Goal: Transaction & Acquisition: Purchase product/service

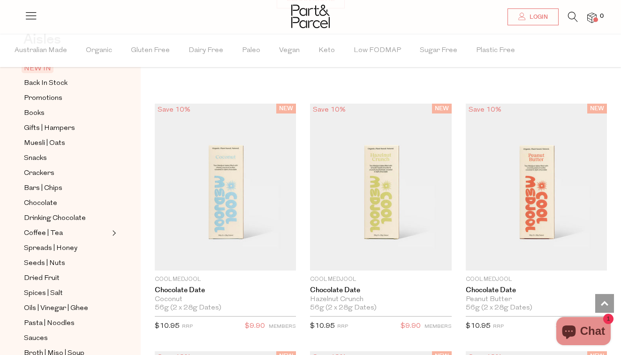
scroll to position [58, 0]
click at [54, 186] on span "Bars | Chips" at bounding box center [43, 188] width 38 height 11
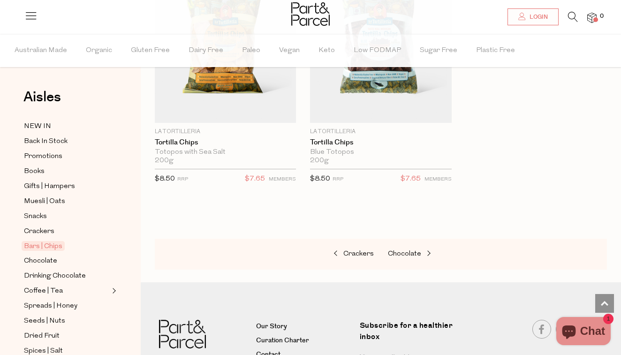
scroll to position [5865, 0]
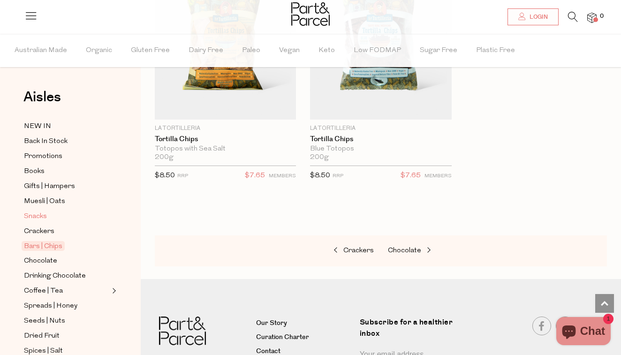
click at [42, 213] on span "Snacks" at bounding box center [35, 216] width 23 height 11
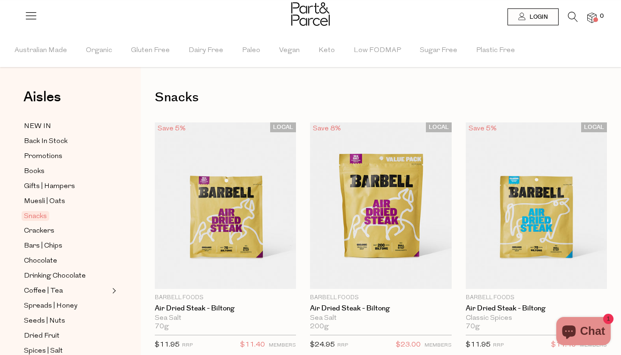
click at [572, 13] on icon at bounding box center [573, 17] width 10 height 10
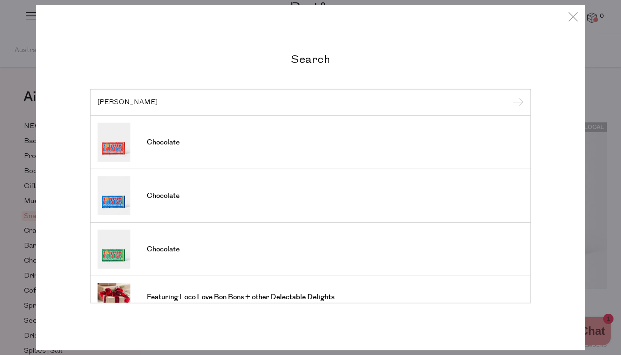
type input "[PERSON_NAME]"
drag, startPoint x: 267, startPoint y: 124, endPoint x: 164, endPoint y: 192, distance: 123.2
click at [164, 192] on span "Chocolate" at bounding box center [163, 196] width 33 height 9
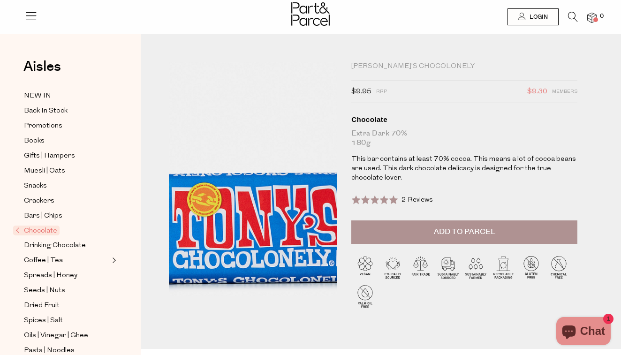
scroll to position [2, 0]
